Goal: Download file/media

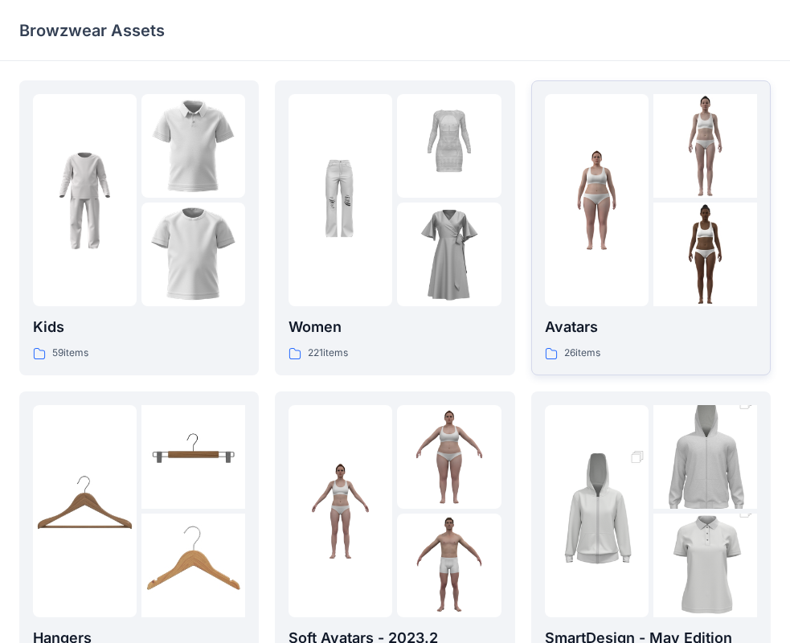
click at [615, 175] on img at bounding box center [597, 201] width 104 height 104
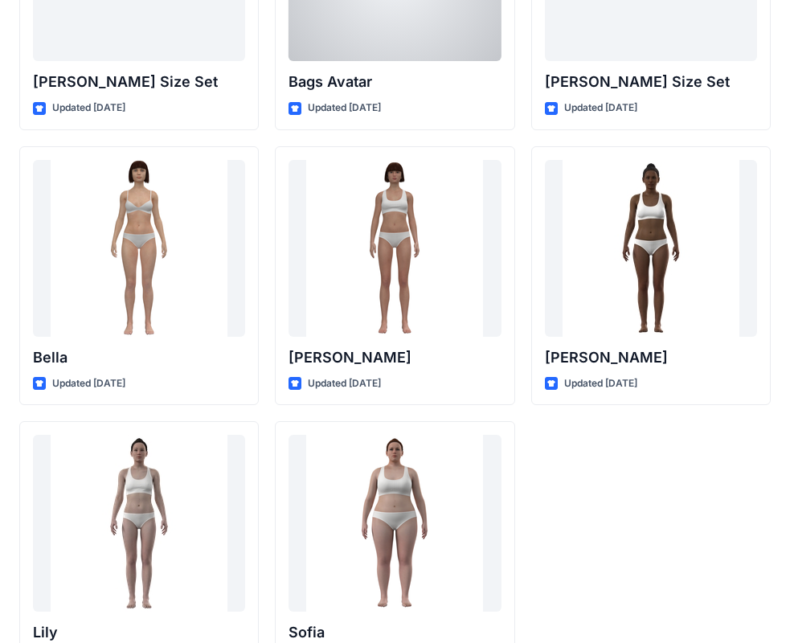
scroll to position [1919, 0]
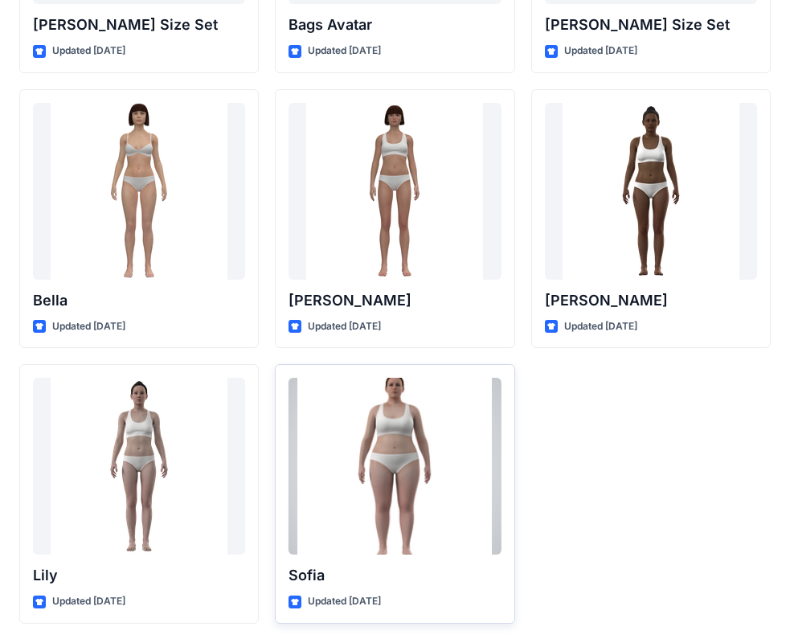
click at [426, 463] on div at bounding box center [395, 466] width 212 height 177
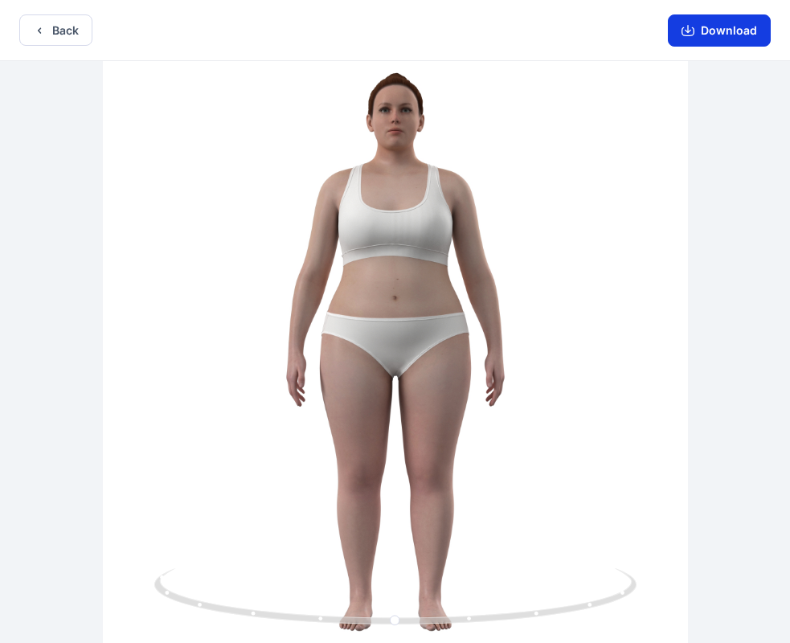
click at [734, 31] on button "Download" at bounding box center [719, 30] width 103 height 32
click at [702, 39] on button "Download" at bounding box center [719, 30] width 103 height 32
click at [732, 24] on button "Download" at bounding box center [719, 30] width 103 height 32
click at [681, 26] on button "Download" at bounding box center [719, 30] width 103 height 32
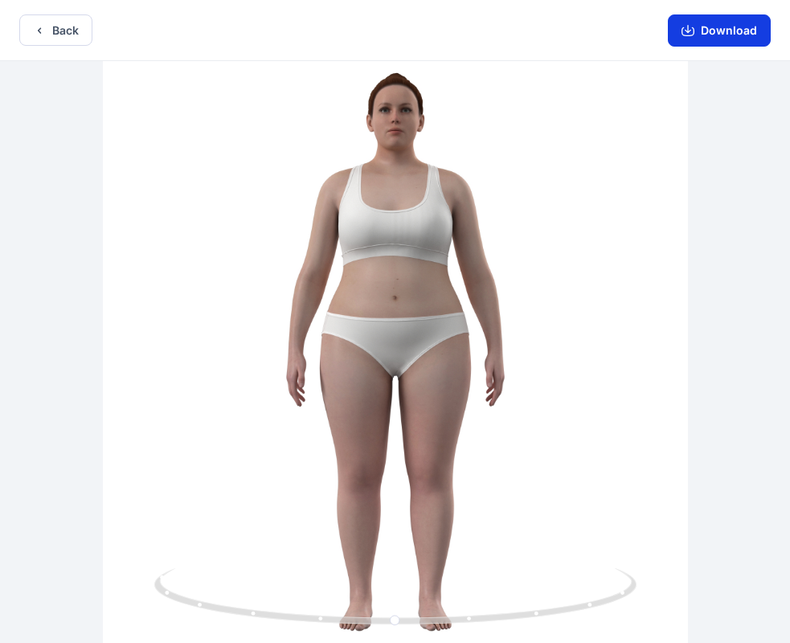
click at [682, 26] on button "Download" at bounding box center [719, 30] width 103 height 32
click at [683, 26] on button "Download" at bounding box center [719, 30] width 103 height 32
click at [72, 33] on button "Back" at bounding box center [55, 29] width 73 height 31
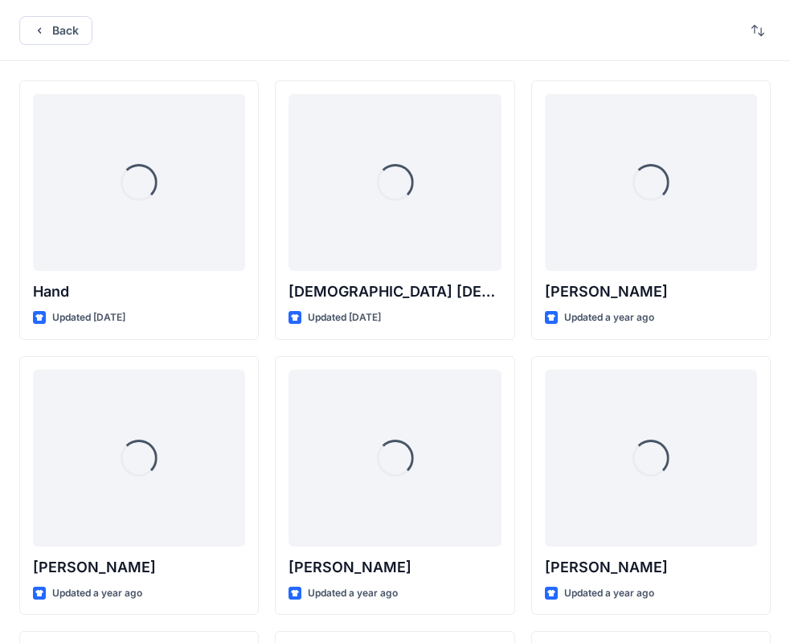
scroll to position [1919, 0]
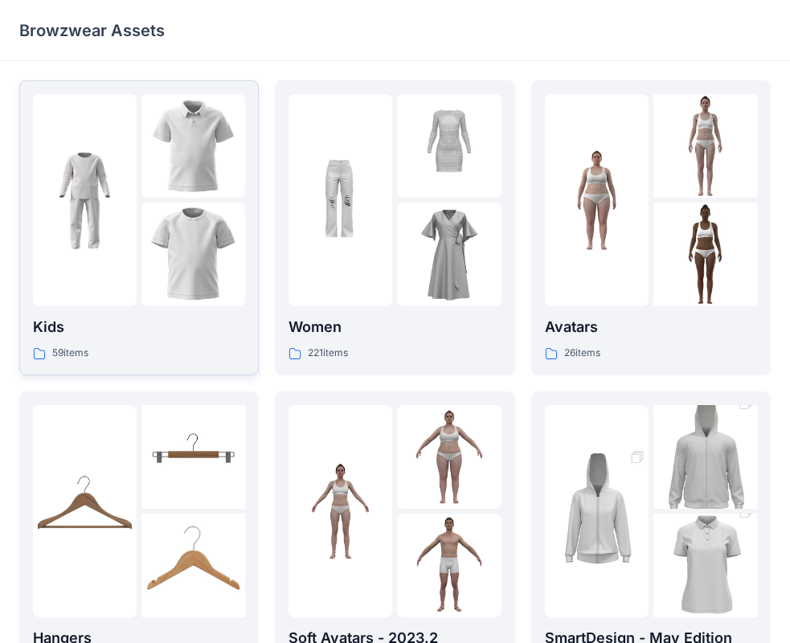
scroll to position [161, 0]
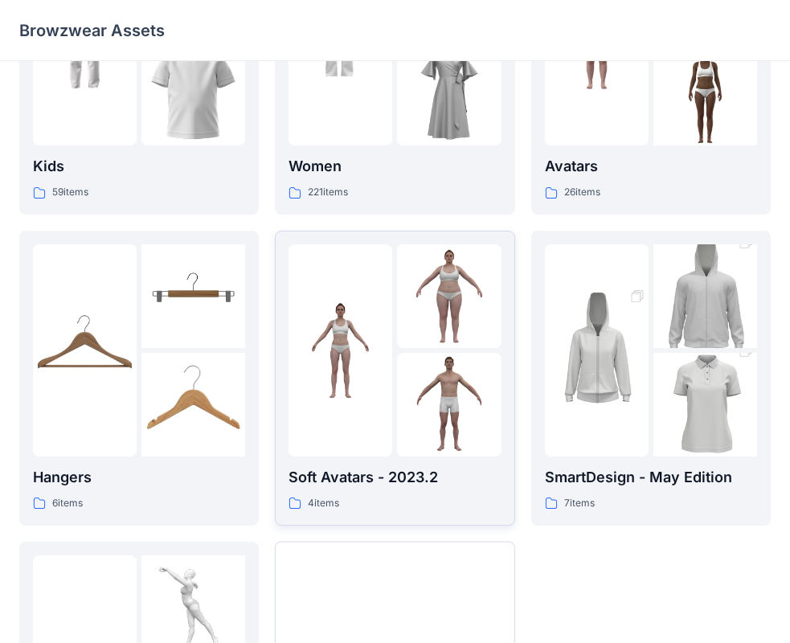
click at [412, 322] on img at bounding box center [449, 296] width 104 height 104
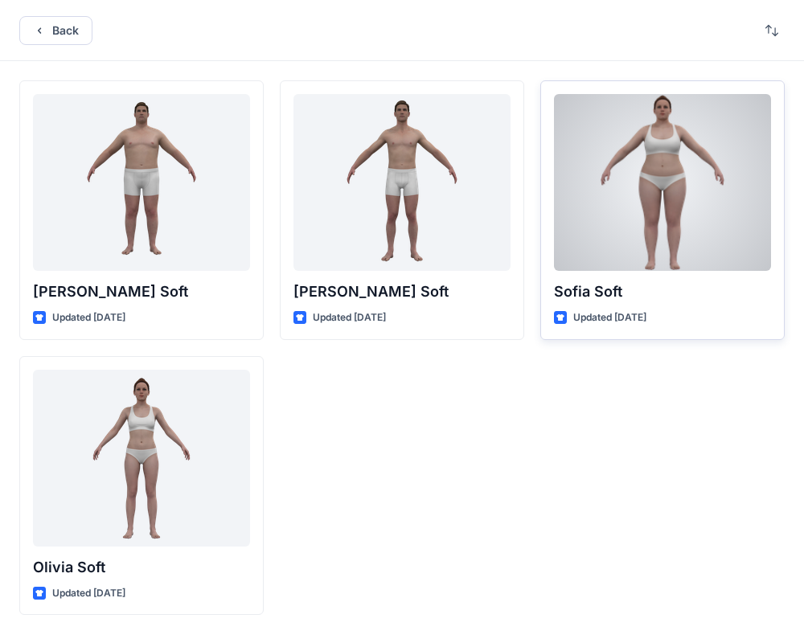
click at [646, 237] on div at bounding box center [662, 182] width 217 height 177
